Goal: Transaction & Acquisition: Book appointment/travel/reservation

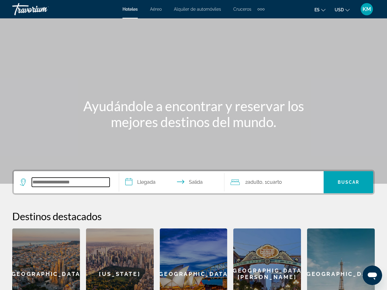
click at [55, 181] on input "Search hotel destination" at bounding box center [71, 182] width 78 height 9
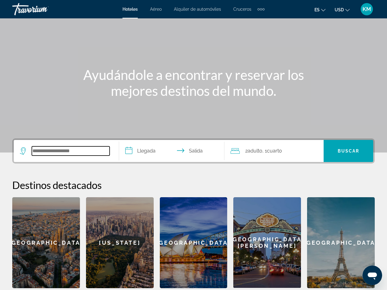
scroll to position [120, 0]
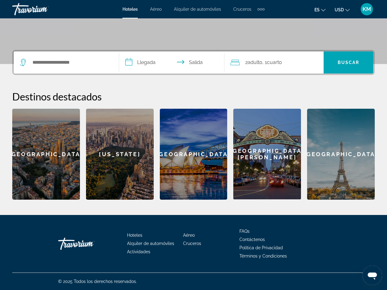
click at [129, 10] on span "Hoteles" at bounding box center [129, 9] width 15 height 5
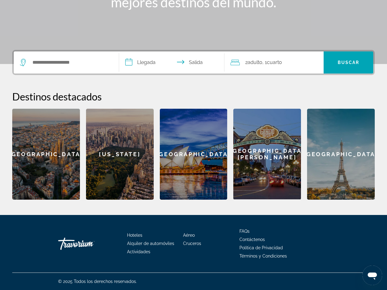
scroll to position [0, 0]
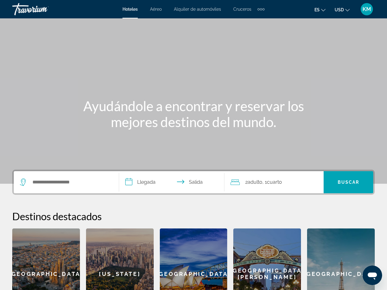
click at [129, 10] on span "Hoteles" at bounding box center [129, 9] width 15 height 5
click at [47, 181] on input "Search hotel destination" at bounding box center [71, 182] width 78 height 9
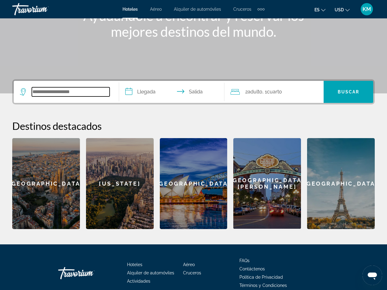
scroll to position [120, 0]
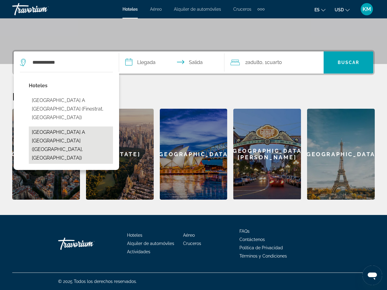
click at [59, 126] on button "[GEOGRAPHIC_DATA] a [GEOGRAPHIC_DATA] ([GEOGRAPHIC_DATA], [GEOGRAPHIC_DATA])" at bounding box center [71, 144] width 84 height 37
type input "**********"
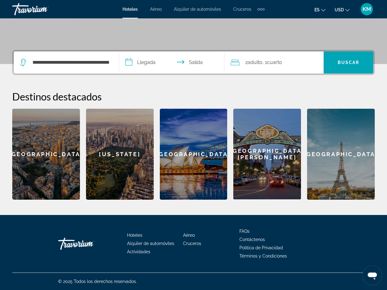
click at [152, 62] on input "**********" at bounding box center [173, 63] width 108 height 24
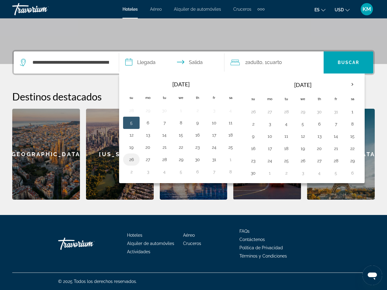
click at [133, 157] on button "26" at bounding box center [131, 159] width 10 height 9
click at [164, 156] on button "28" at bounding box center [164, 159] width 10 height 9
type input "**********"
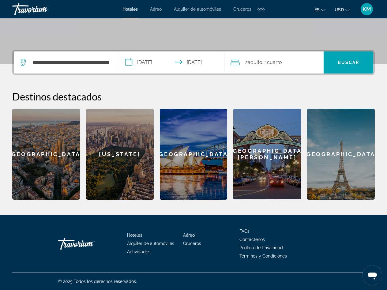
click at [276, 63] on span "Cuarto" at bounding box center [274, 62] width 15 height 6
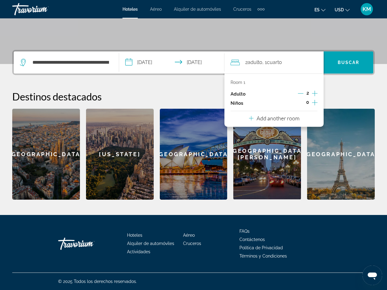
click at [359, 84] on div "**********" at bounding box center [193, 125] width 387 height 150
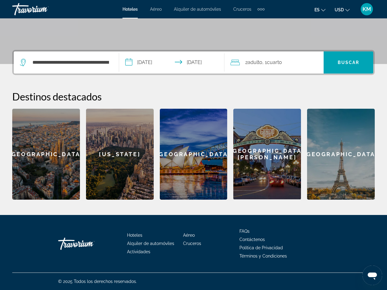
click at [281, 63] on span "Cuarto" at bounding box center [274, 62] width 15 height 6
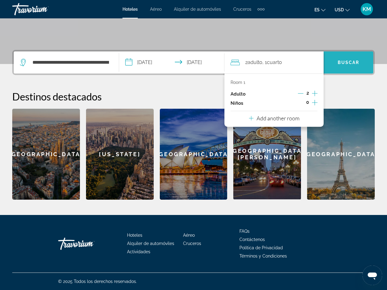
click at [355, 57] on span "Search" at bounding box center [349, 62] width 50 height 15
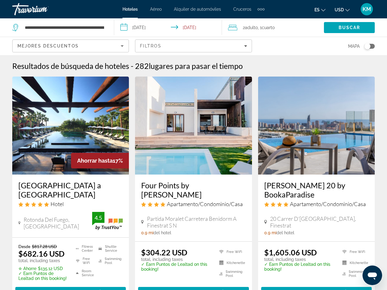
click at [61, 121] on img "Main content" at bounding box center [70, 126] width 117 height 98
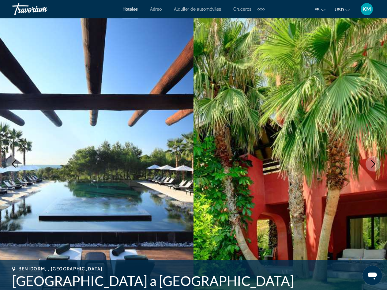
click at [61, 121] on img "Main content" at bounding box center [96, 163] width 193 height 291
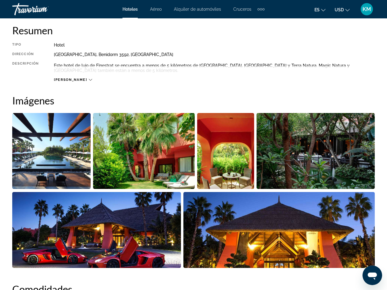
scroll to position [313, 0]
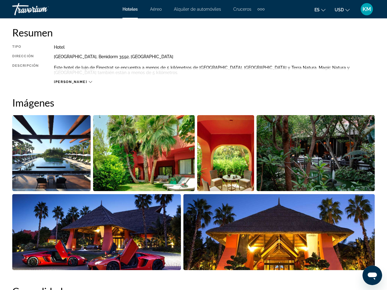
click at [67, 80] on span "[PERSON_NAME]" at bounding box center [70, 82] width 33 height 4
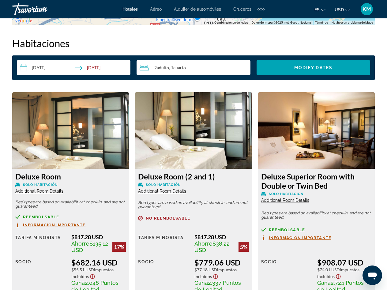
scroll to position [852, 0]
